Goal: Check status: Check status

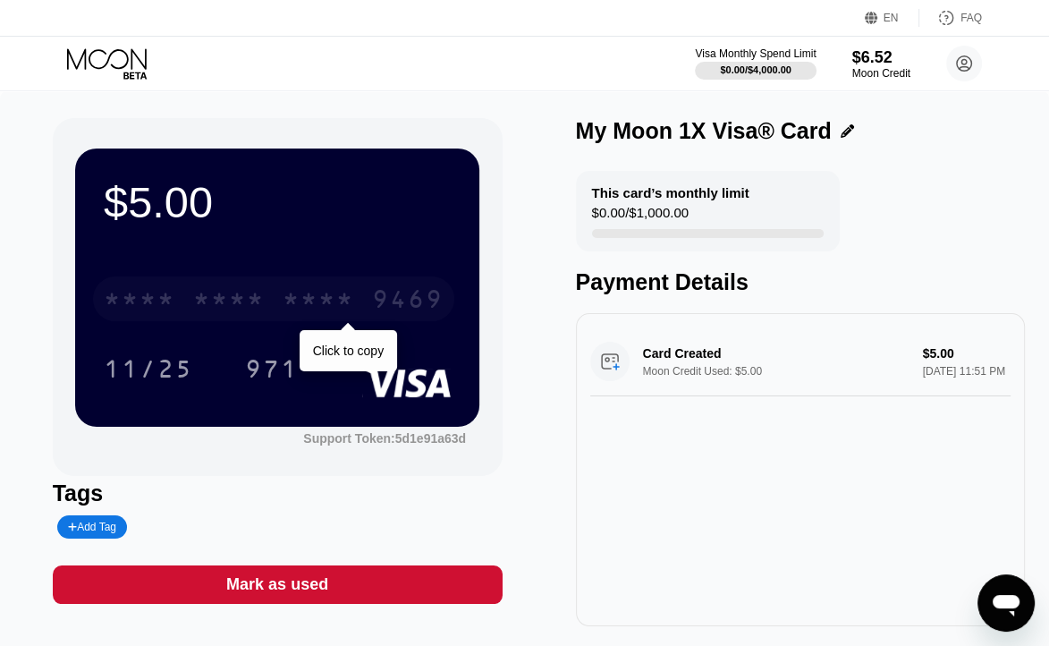
click at [380, 313] on div "9469" at bounding box center [408, 301] width 72 height 29
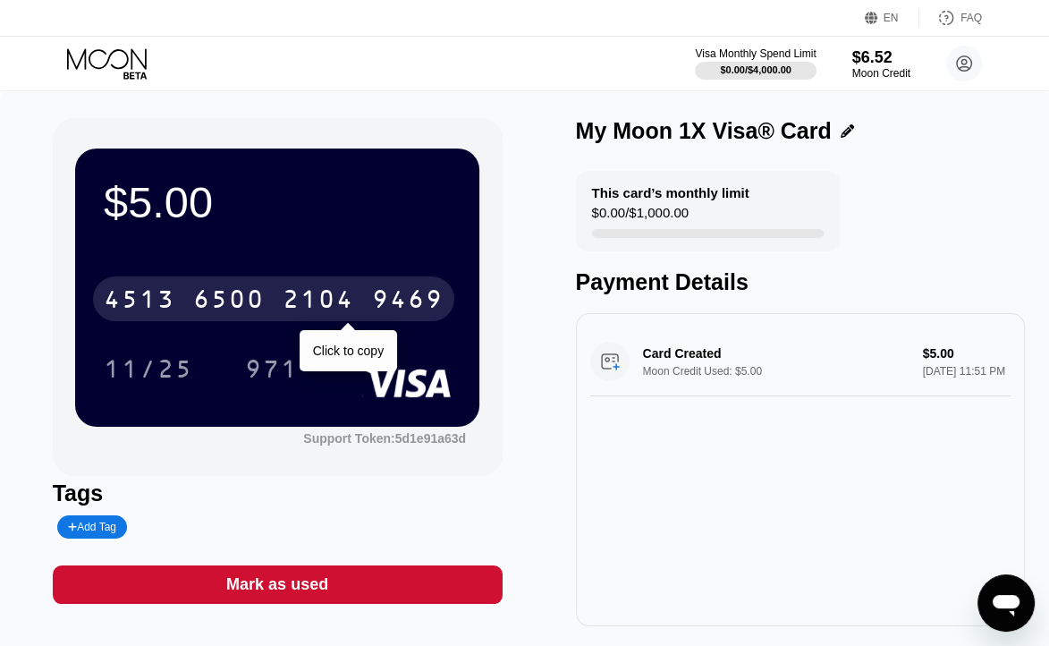
click at [322, 301] on div "2104" at bounding box center [319, 301] width 72 height 29
click at [417, 290] on div "9469" at bounding box center [408, 301] width 72 height 29
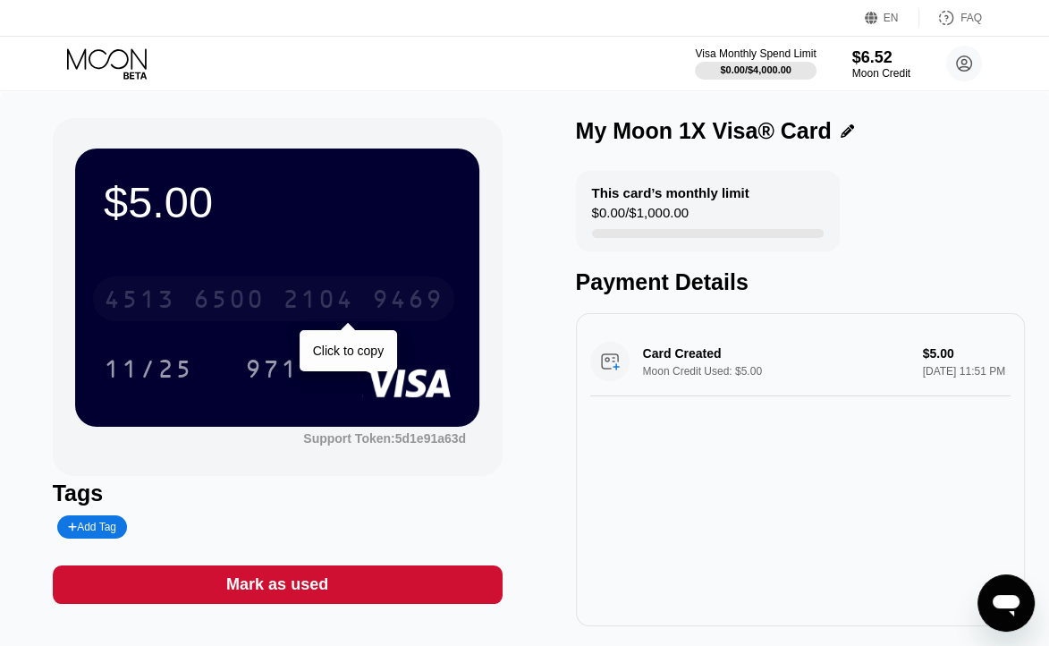
click at [343, 300] on div "2104" at bounding box center [319, 301] width 72 height 29
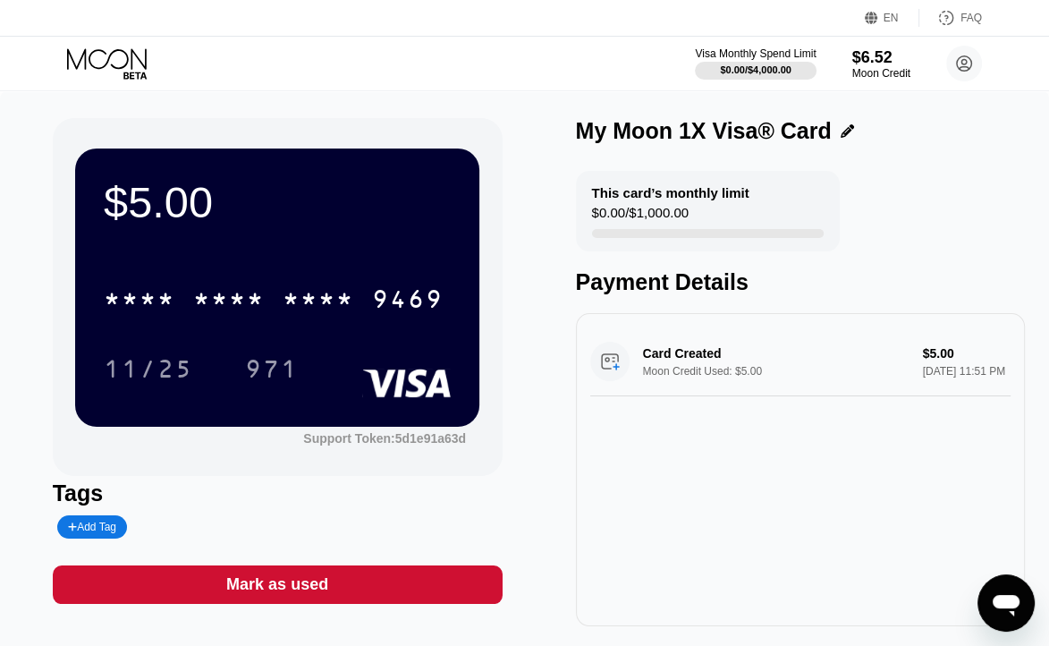
click at [134, 65] on icon at bounding box center [108, 63] width 83 height 31
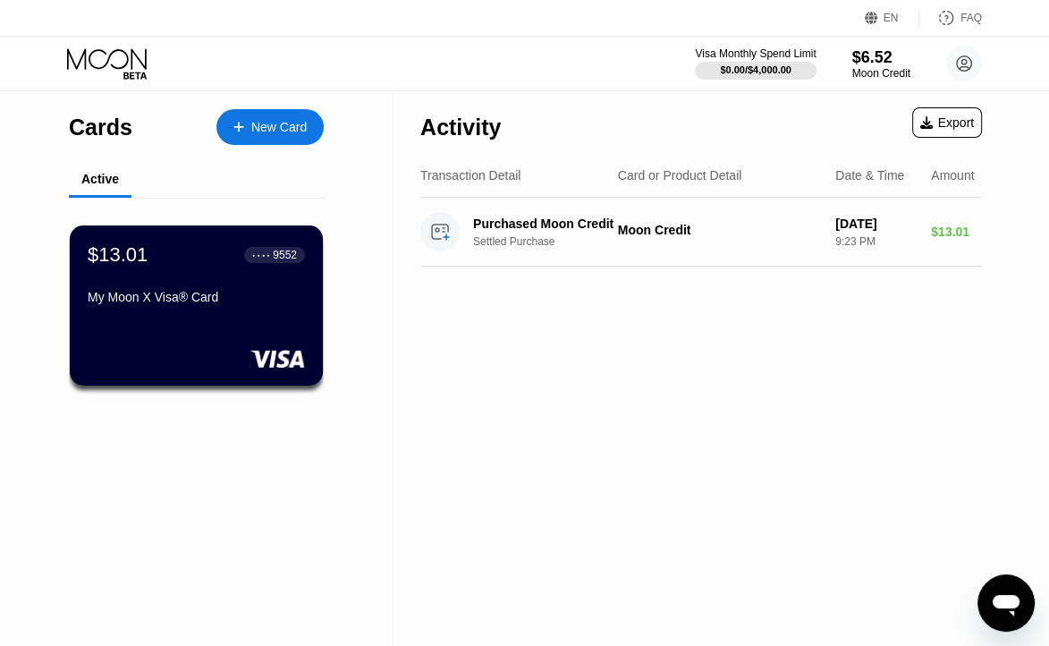
click at [241, 304] on div "My Moon X Visa® Card" at bounding box center [196, 297] width 217 height 14
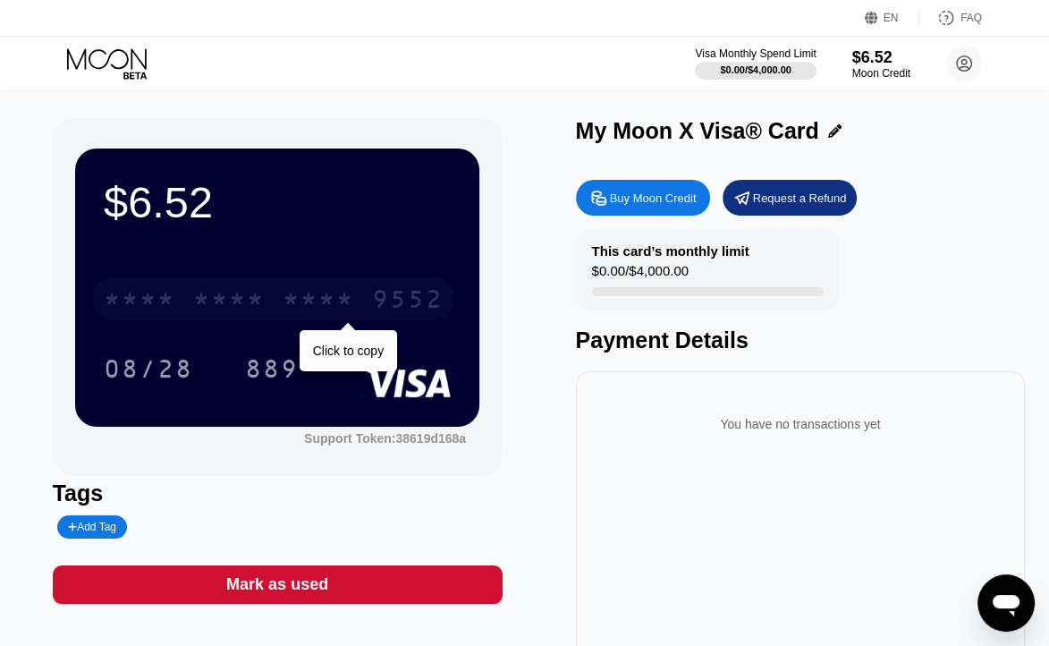
click at [275, 306] on div "* * * * * * * * * * * * 9552" at bounding box center [273, 298] width 361 height 45
